Goal: Task Accomplishment & Management: Manage account settings

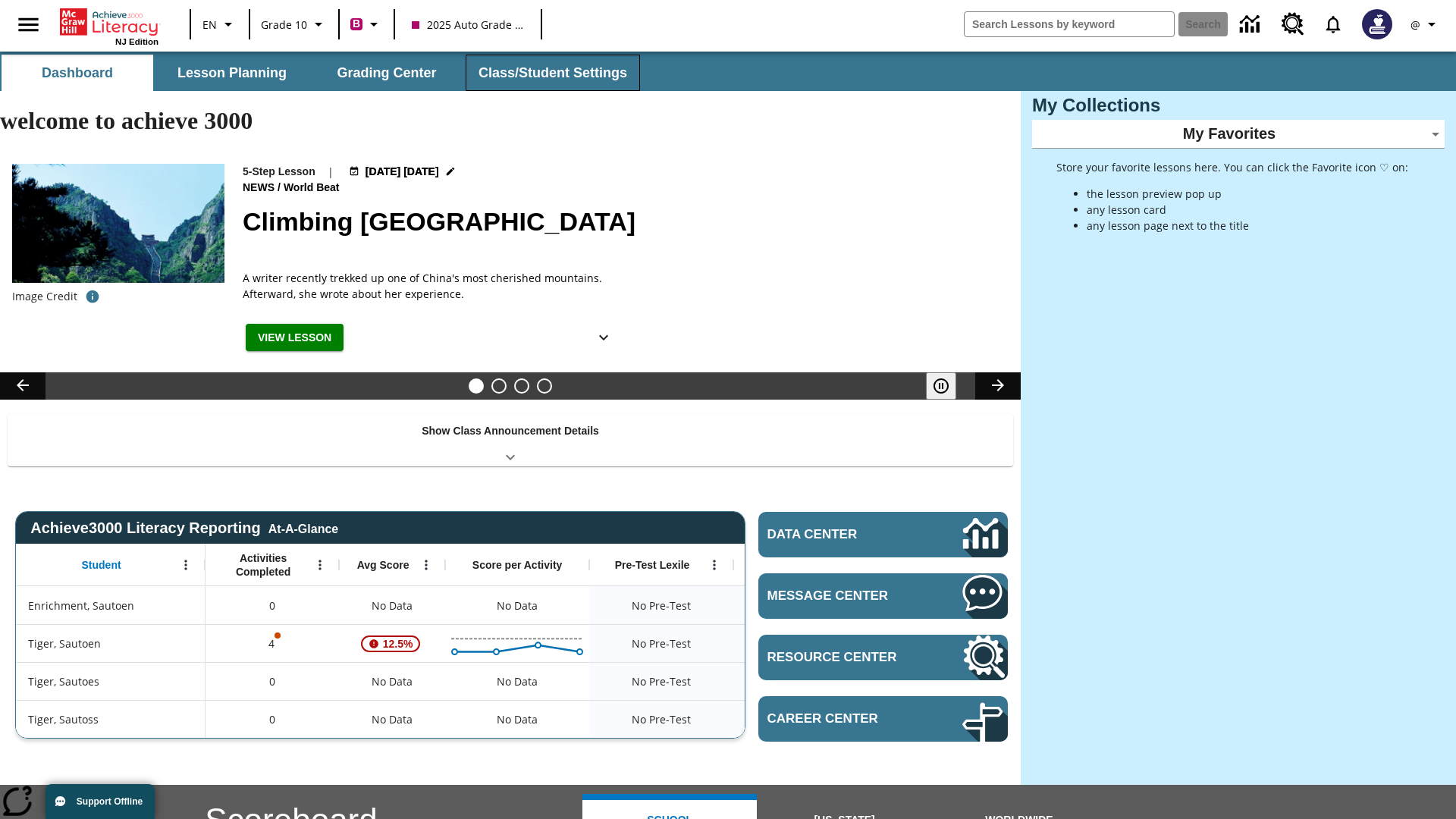
click at [550, 73] on button "Class/Student Settings" at bounding box center [552, 73] width 174 height 37
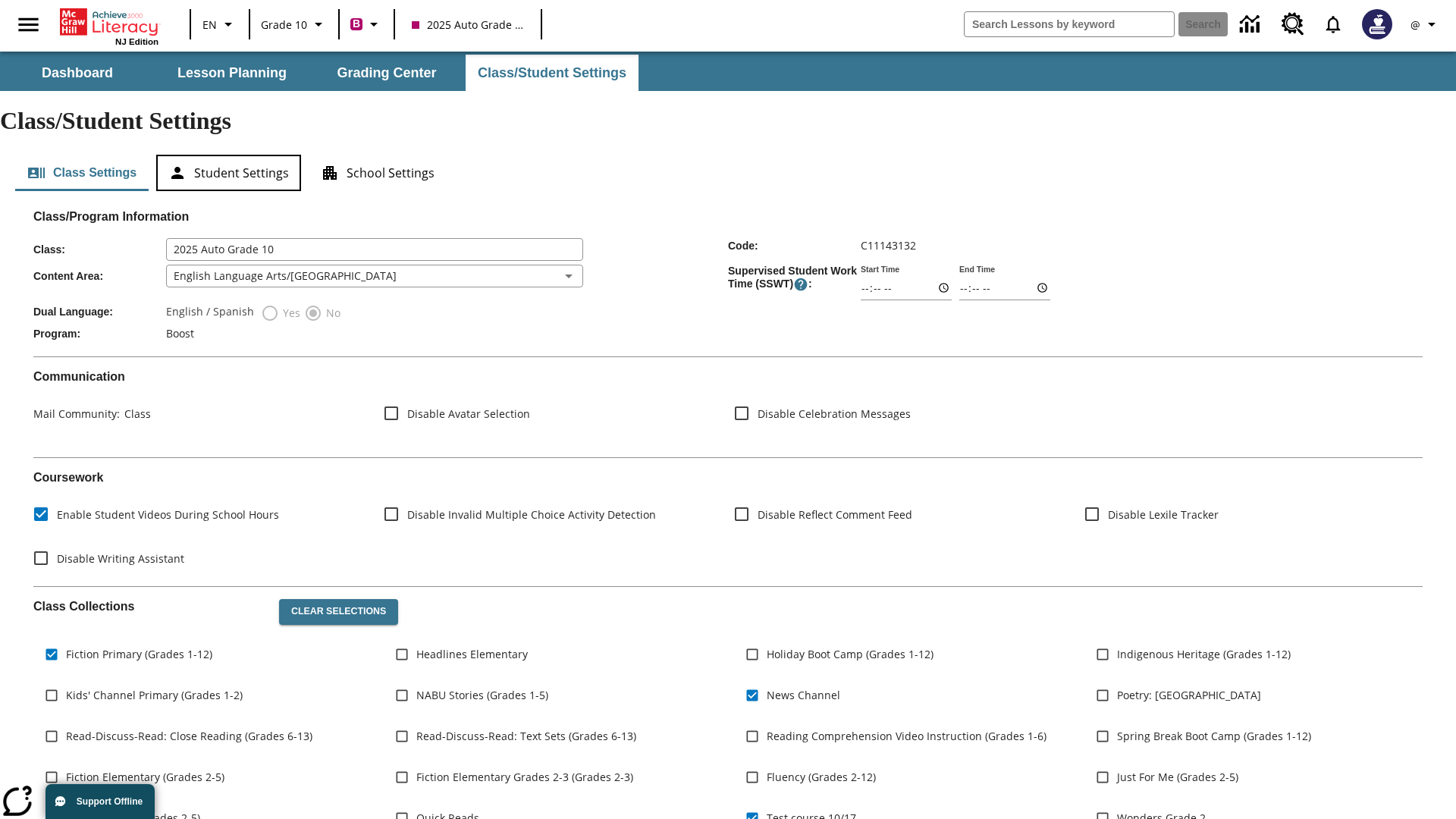
click at [228, 154] on button "Student Settings" at bounding box center [229, 172] width 145 height 37
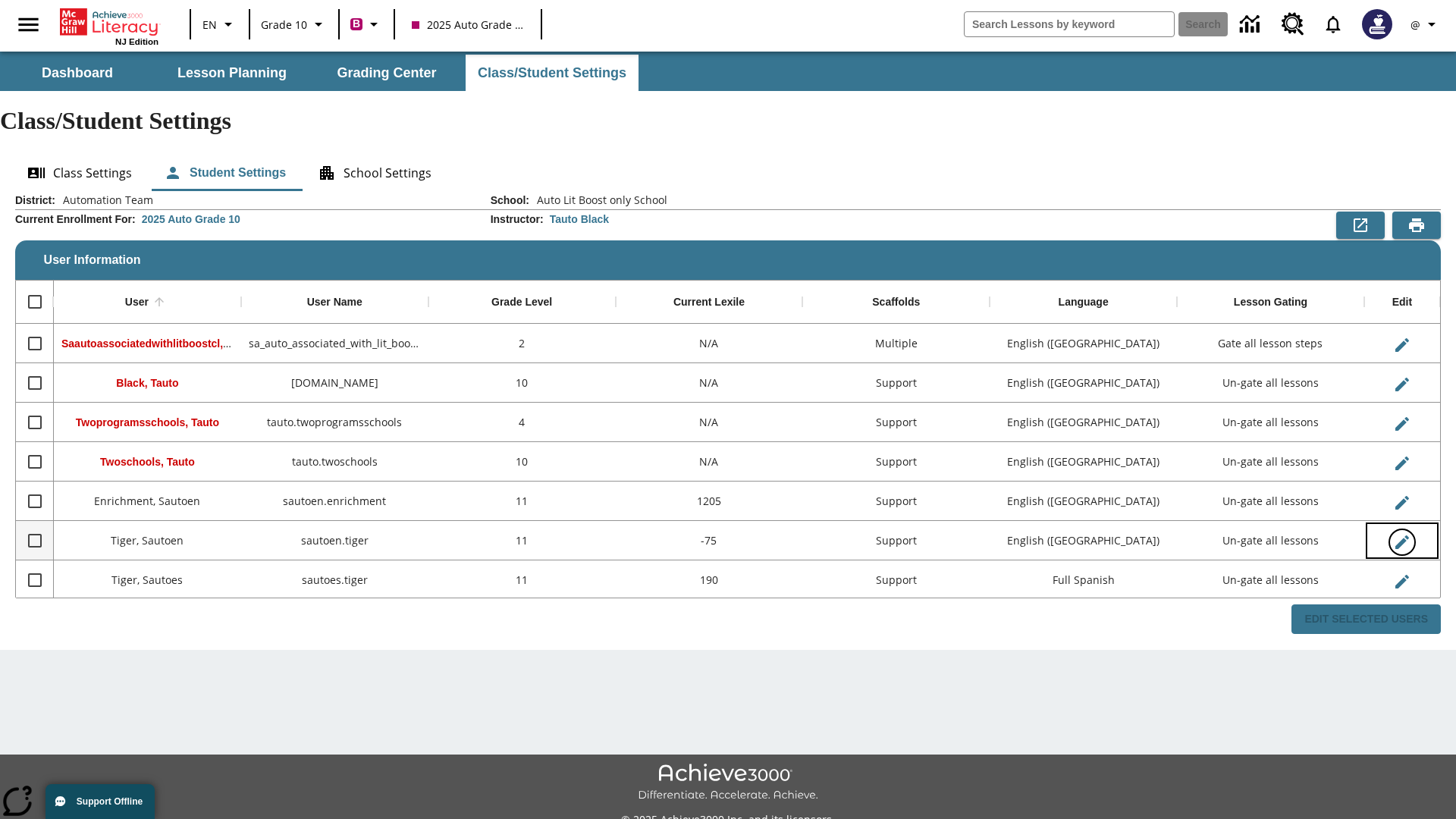
click at [1401, 535] on icon "Edit User" at bounding box center [1402, 542] width 14 height 14
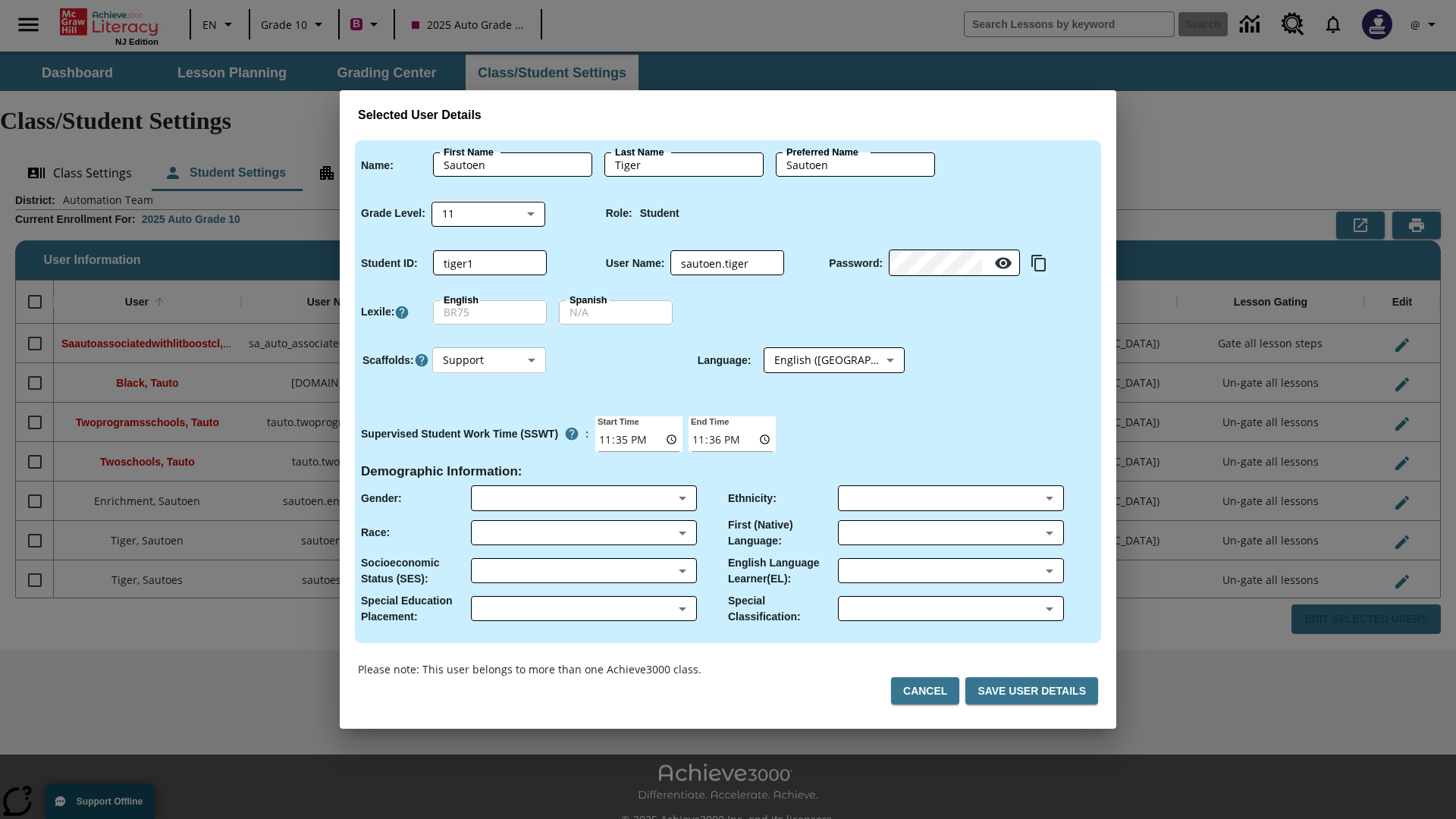
click at [490, 360] on body "Skip to main content NJ Edition EN Grade 10 B 2025 Auto Grade 10 Search 0 @ Das…" at bounding box center [728, 452] width 1456 height 801
click at [490, 416] on li "Support" at bounding box center [489, 416] width 113 height 25
click at [820, 360] on body "Skip to main content NJ Edition EN Grade 10 B 2025 Auto Grade 10 Search 0 @ Das…" at bounding box center [728, 452] width 1456 height 801
click at [490, 360] on body "Skip to main content NJ Edition EN Grade 10 B 2025 Auto Grade 10 Search 0 @ Das…" at bounding box center [728, 452] width 1456 height 801
click at [490, 442] on li "Enrichment" at bounding box center [489, 441] width 113 height 25
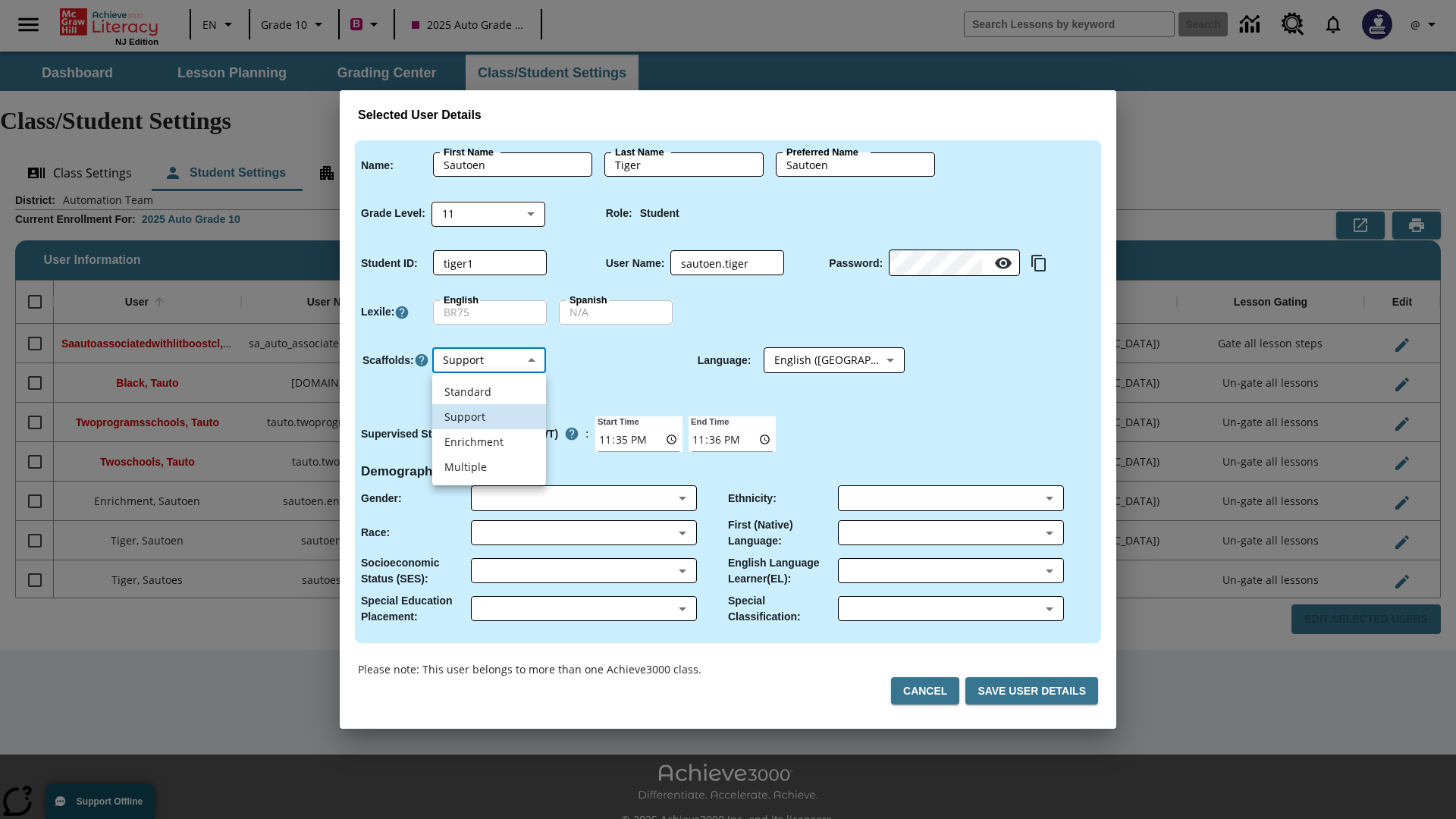
type input "3"
